Goal: Find specific page/section: Find specific page/section

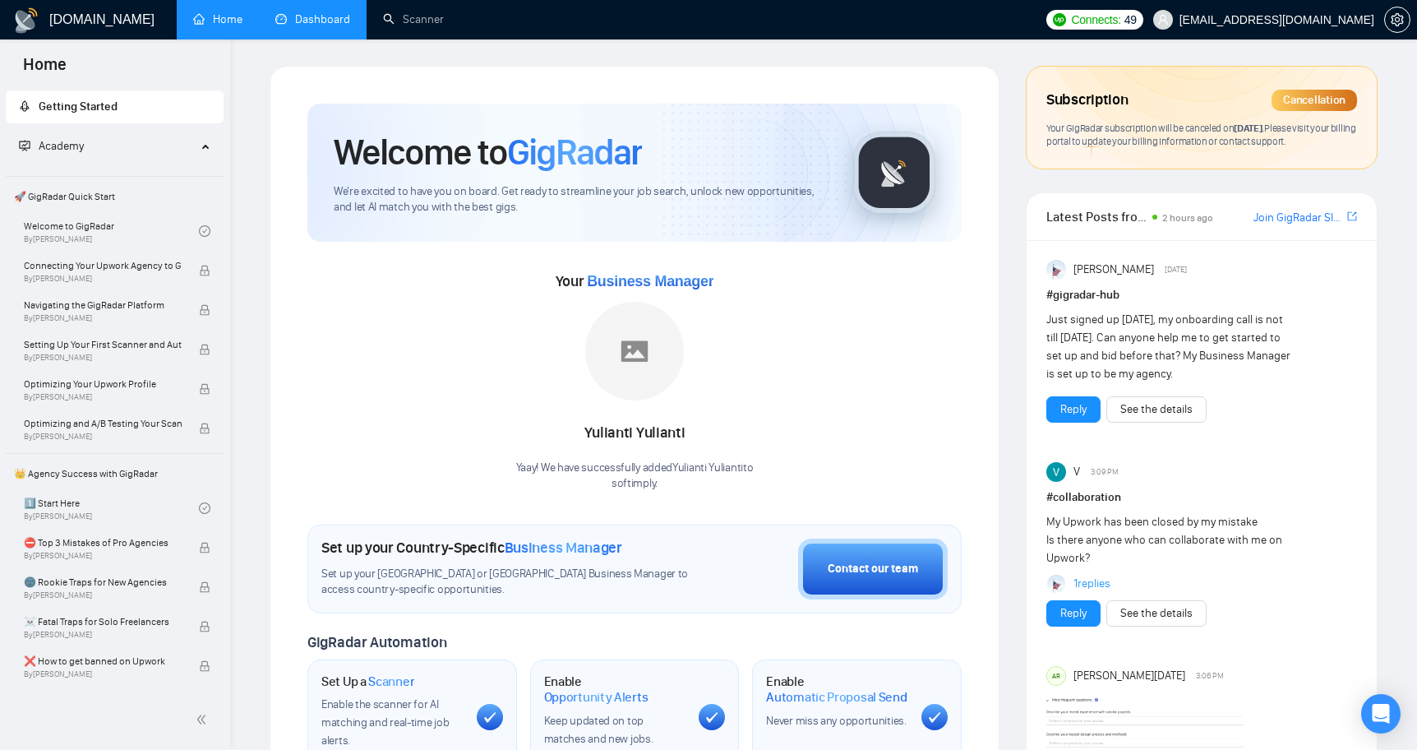
click at [311, 16] on link "Dashboard" at bounding box center [312, 19] width 75 height 14
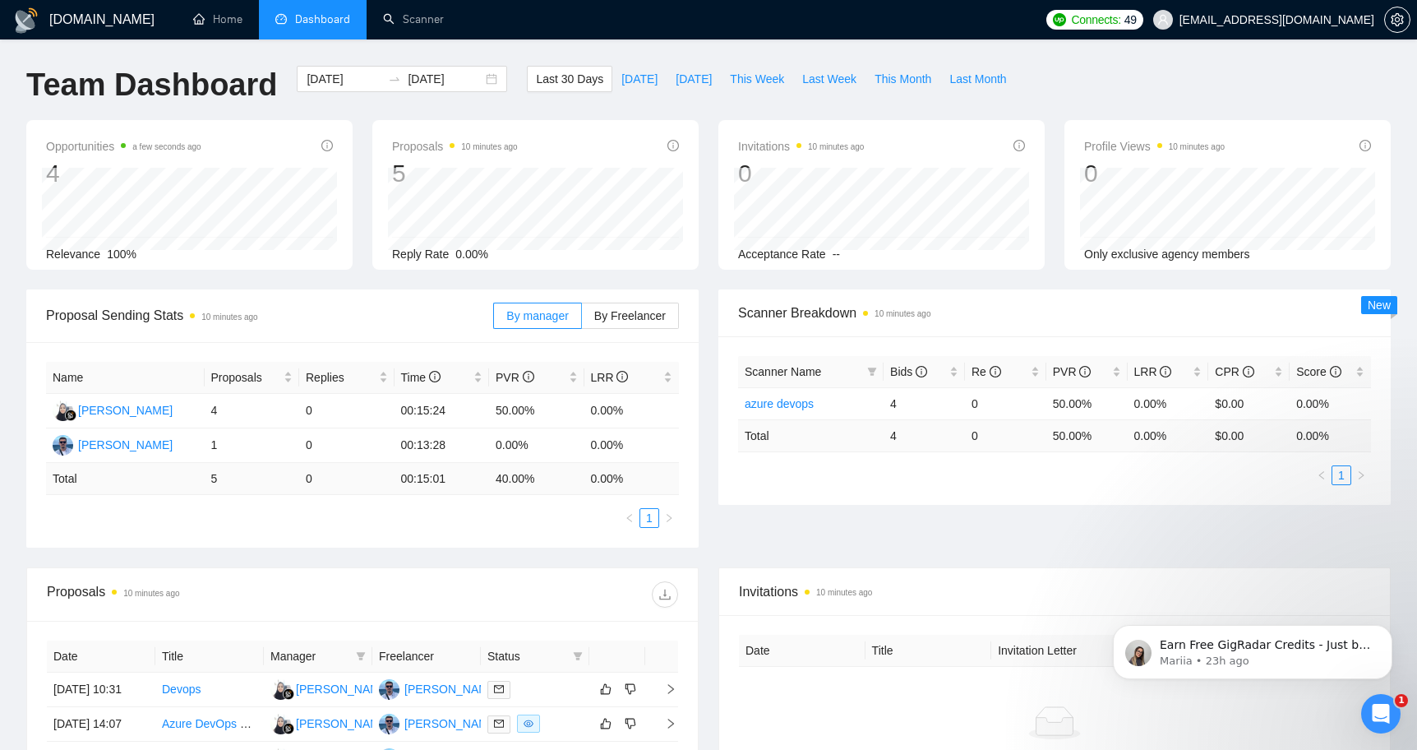
click at [84, 15] on h1 "[DOMAIN_NAME]" at bounding box center [101, 19] width 105 height 39
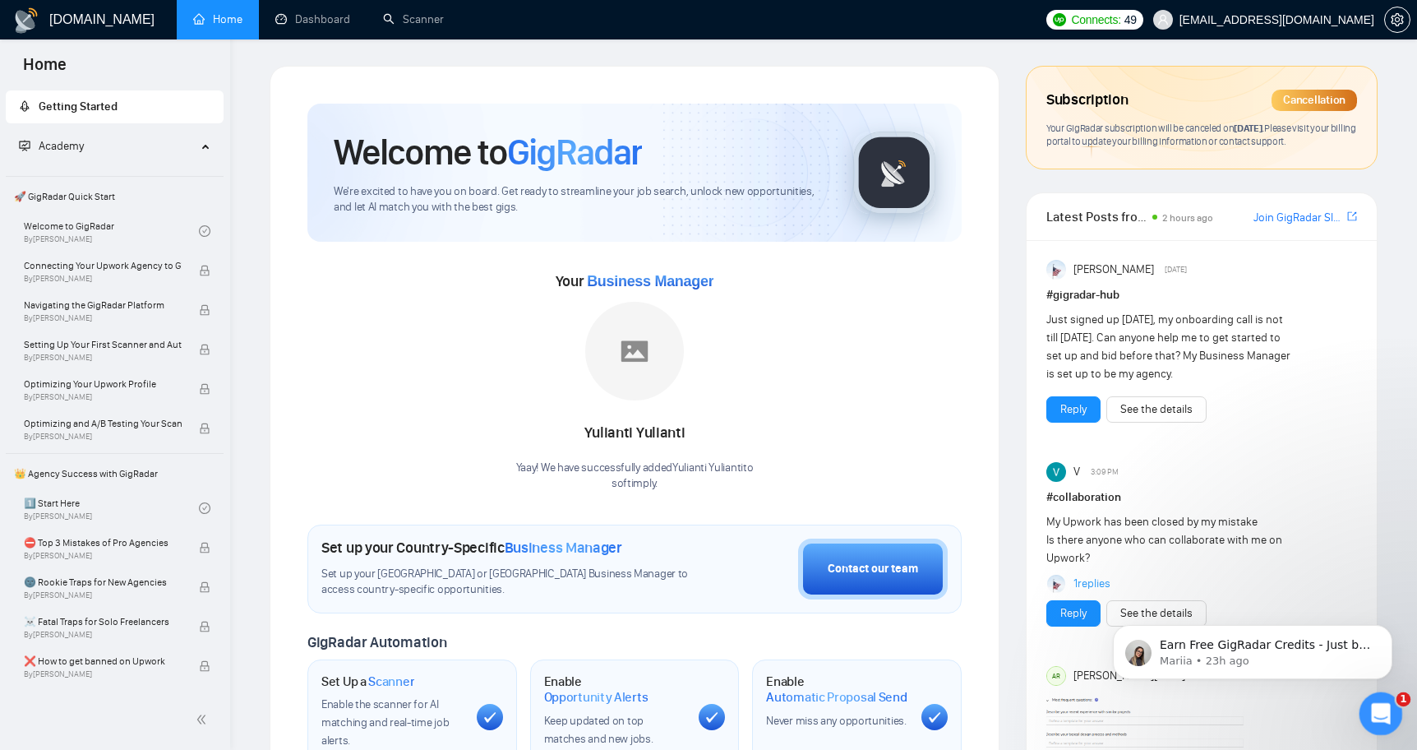
click at [1376, 720] on icon "Open Intercom Messenger" at bounding box center [1378, 711] width 27 height 27
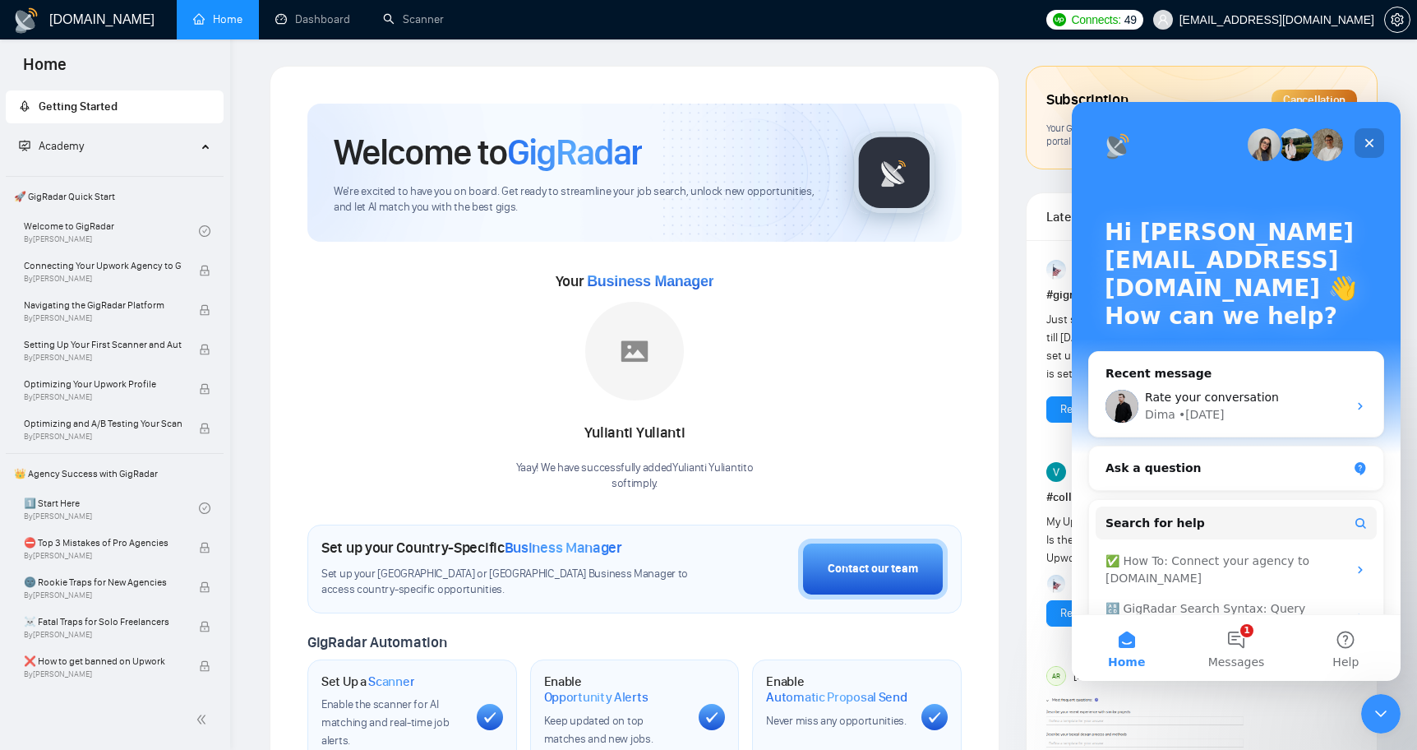
click at [1365, 138] on icon "Close" at bounding box center [1369, 142] width 13 height 13
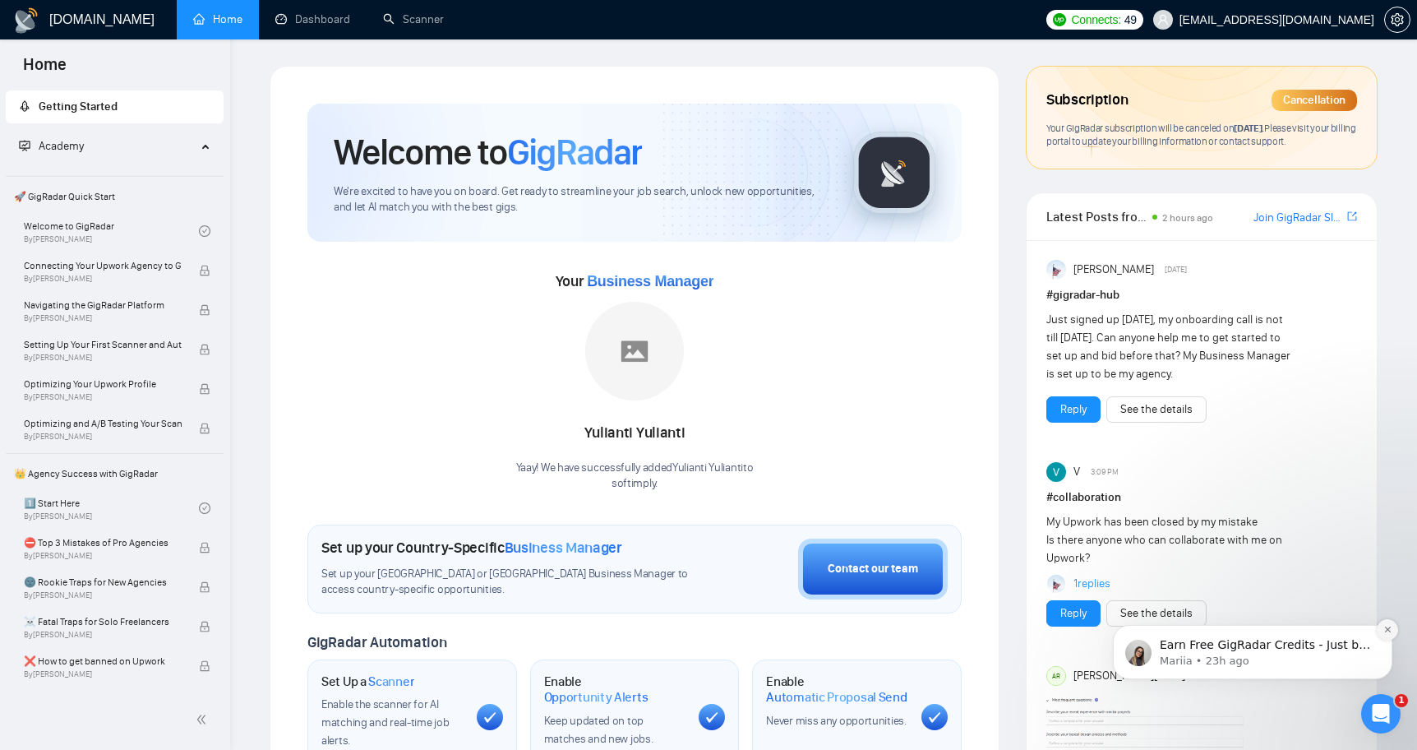
click at [1386, 633] on icon "Dismiss notification" at bounding box center [1387, 629] width 9 height 9
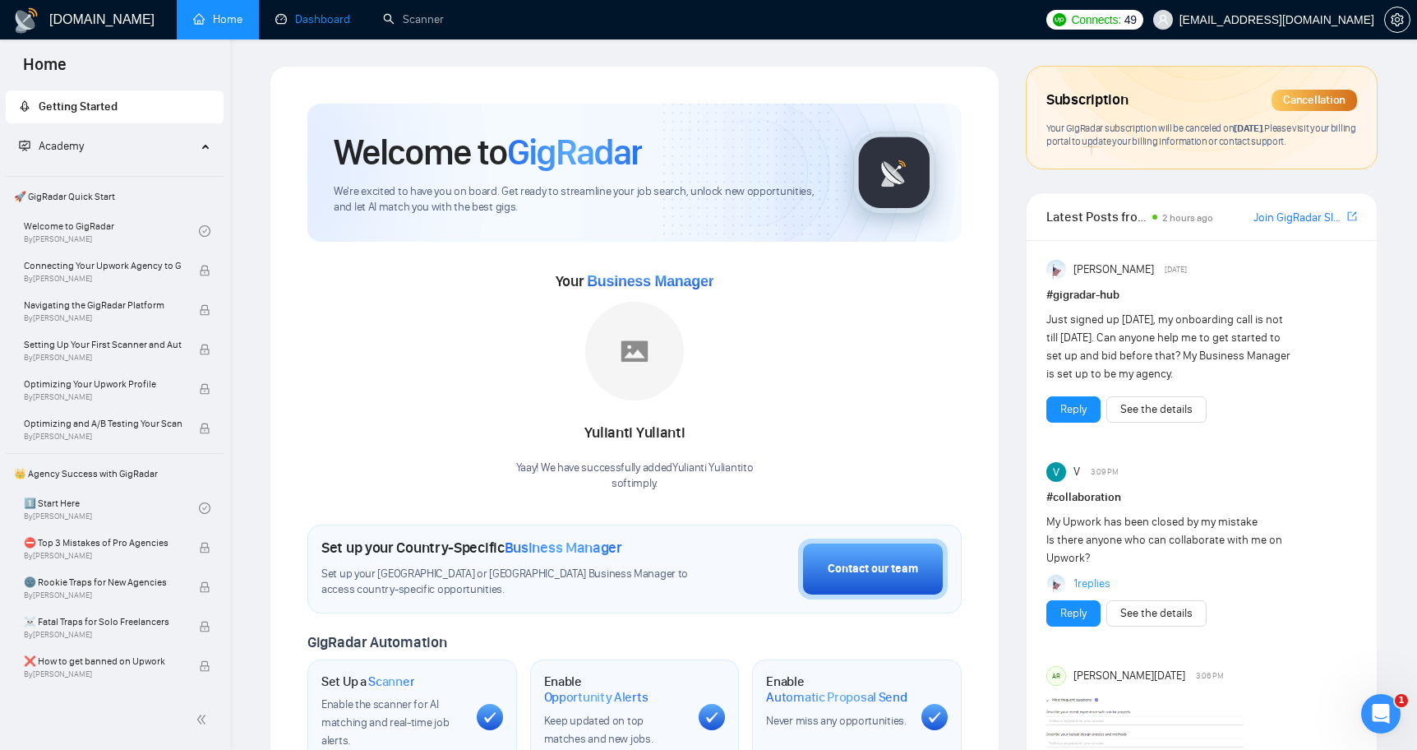
click at [326, 24] on link "Dashboard" at bounding box center [312, 19] width 75 height 14
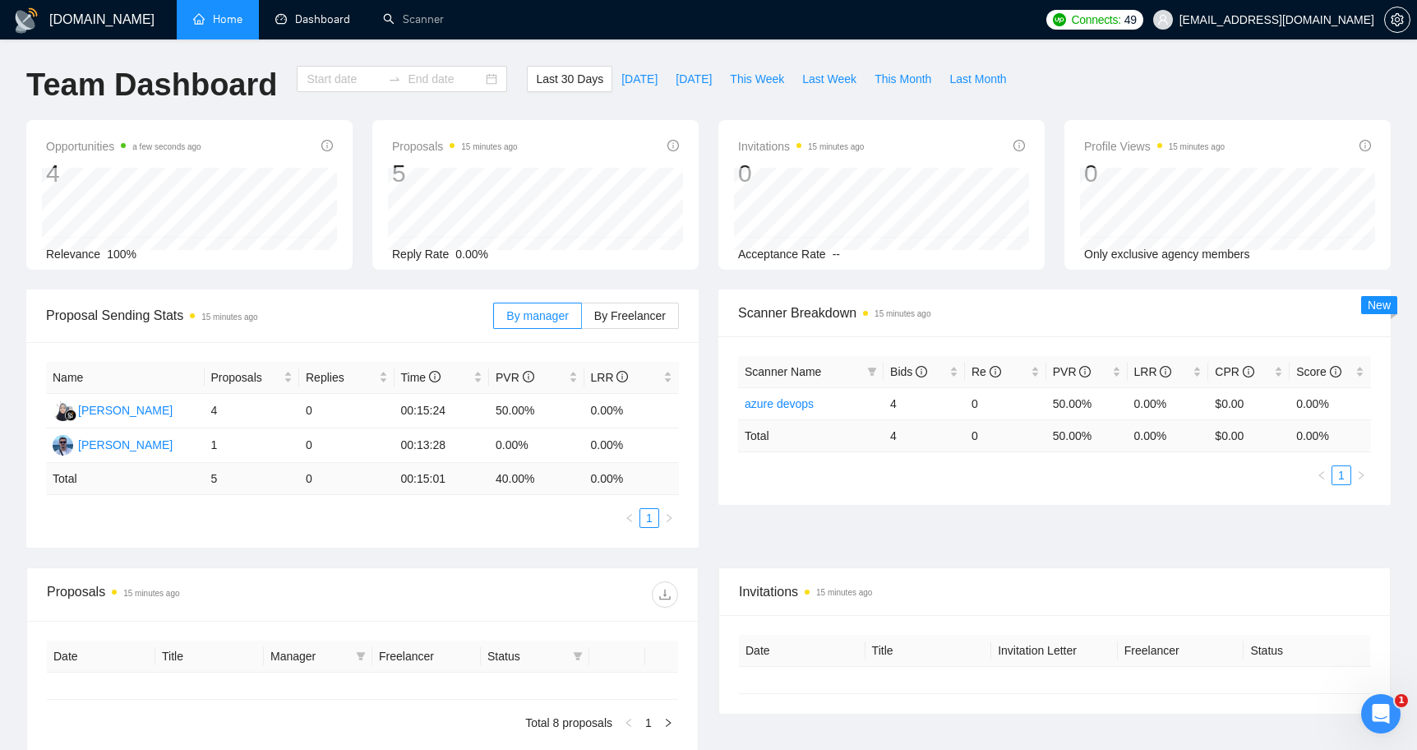
type input "[DATE]"
